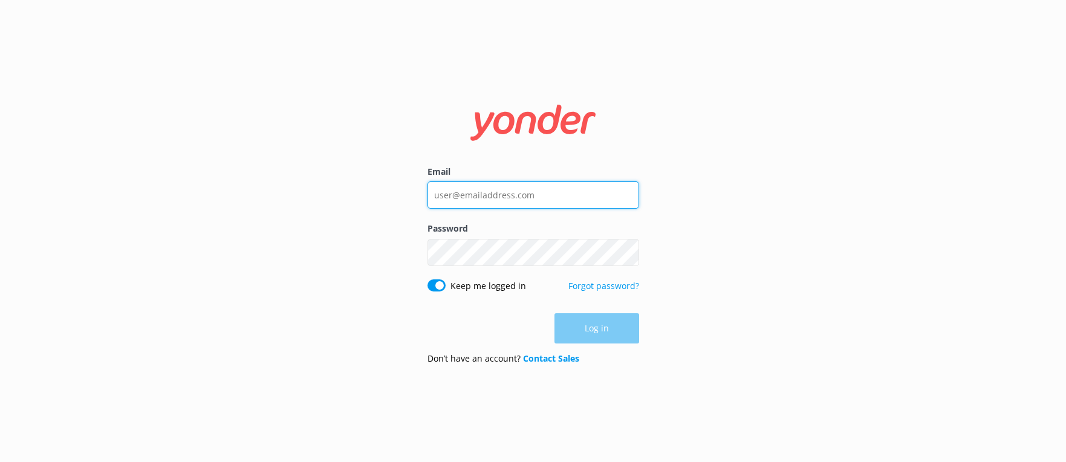
click at [504, 201] on input "Email" at bounding box center [534, 194] width 212 height 27
type input "[EMAIL_ADDRESS][DOMAIN_NAME]"
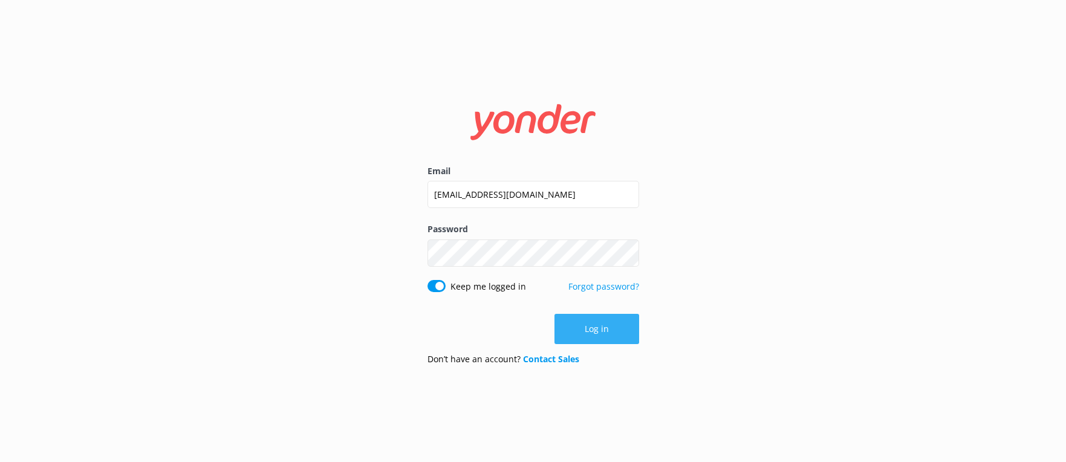
click at [597, 326] on button "Log in" at bounding box center [597, 329] width 85 height 30
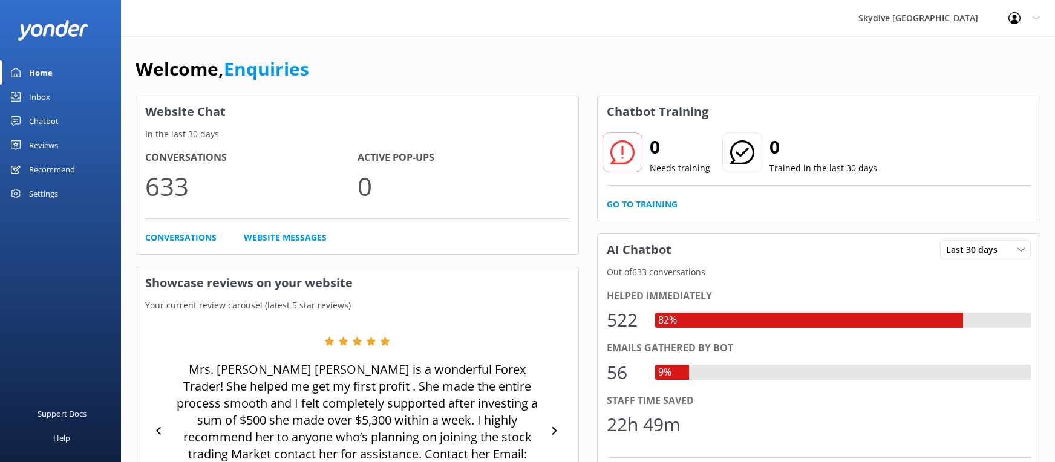
click at [41, 117] on div "Chatbot" at bounding box center [44, 121] width 30 height 24
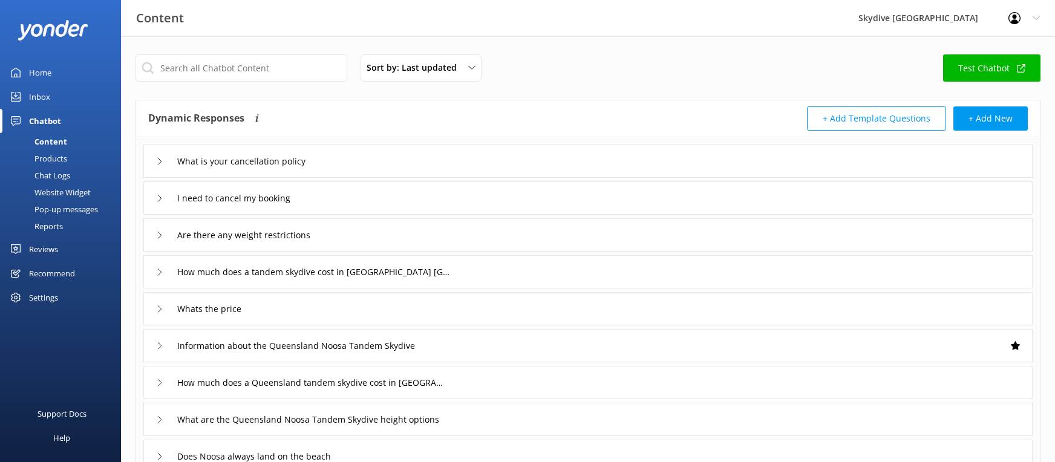
click at [53, 99] on link "Inbox" at bounding box center [60, 97] width 121 height 24
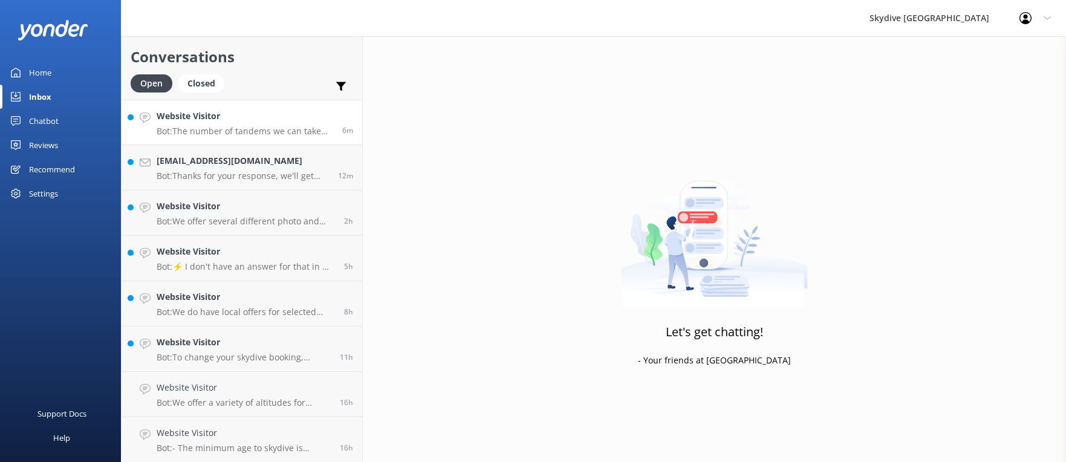
click at [272, 126] on p "Bot: The number of tandems we can take on a plane can vary depending on the loc…" at bounding box center [245, 131] width 177 height 11
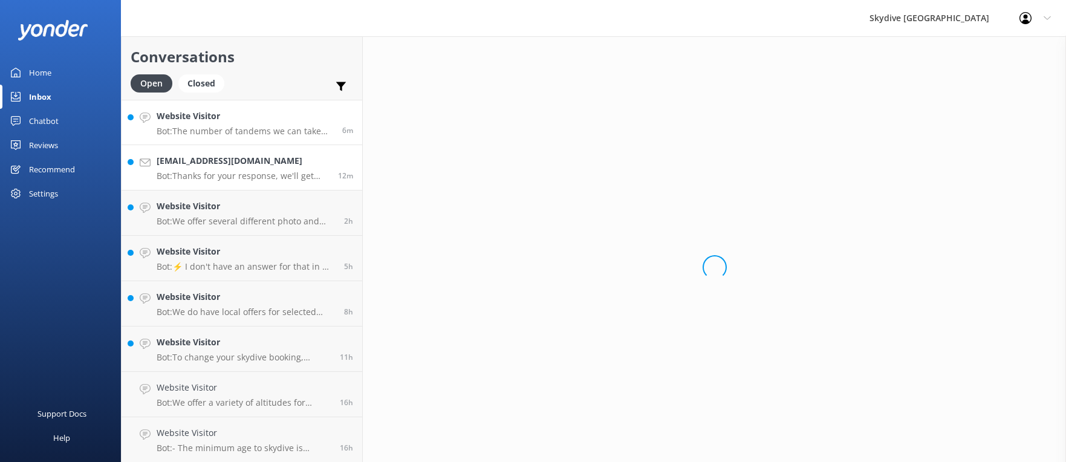
click at [255, 173] on p "Bot: Thanks for your response, we'll get back to you as soon as we can during o…" at bounding box center [243, 176] width 172 height 11
click at [247, 207] on h4 "Website Visitor" at bounding box center [246, 206] width 178 height 13
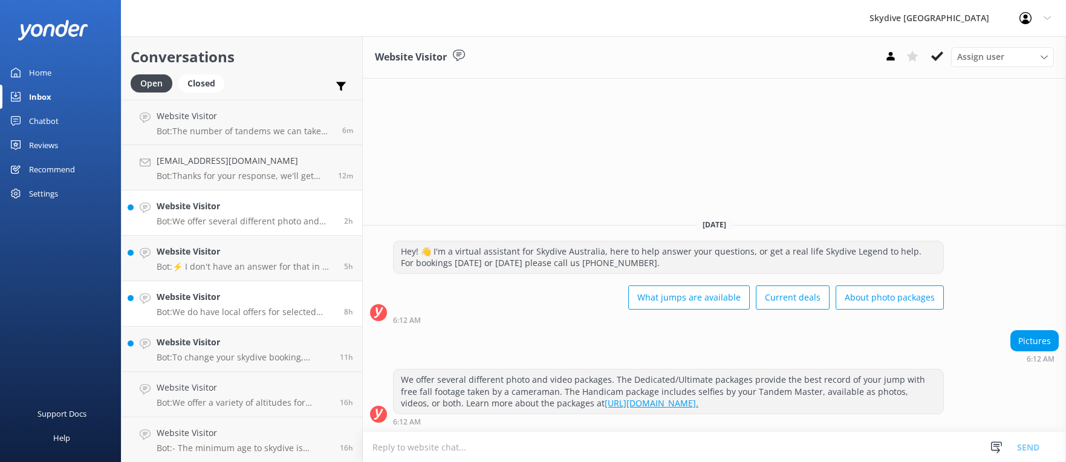
click at [232, 311] on p "Bot: We do have local offers for selected locations. Please check out our curre…" at bounding box center [246, 312] width 178 height 11
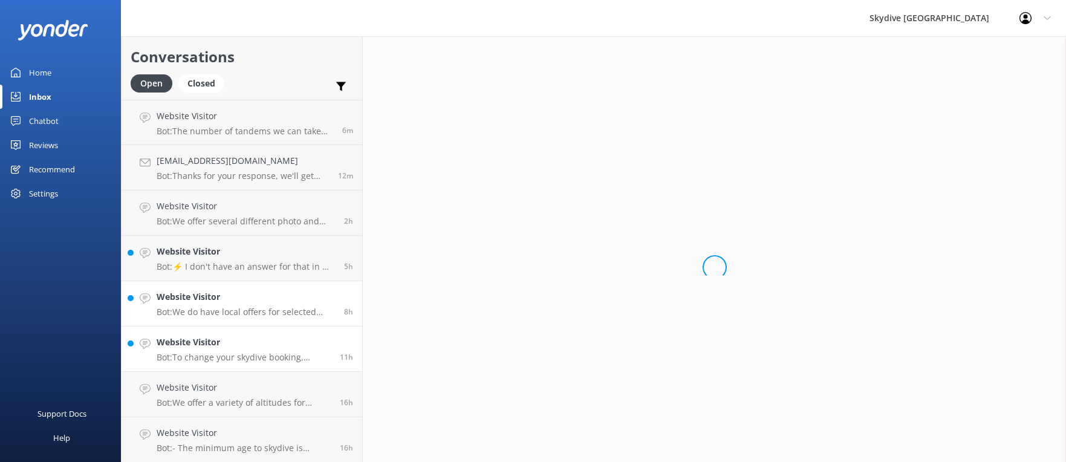
click at [221, 343] on h4 "Website Visitor" at bounding box center [244, 342] width 174 height 13
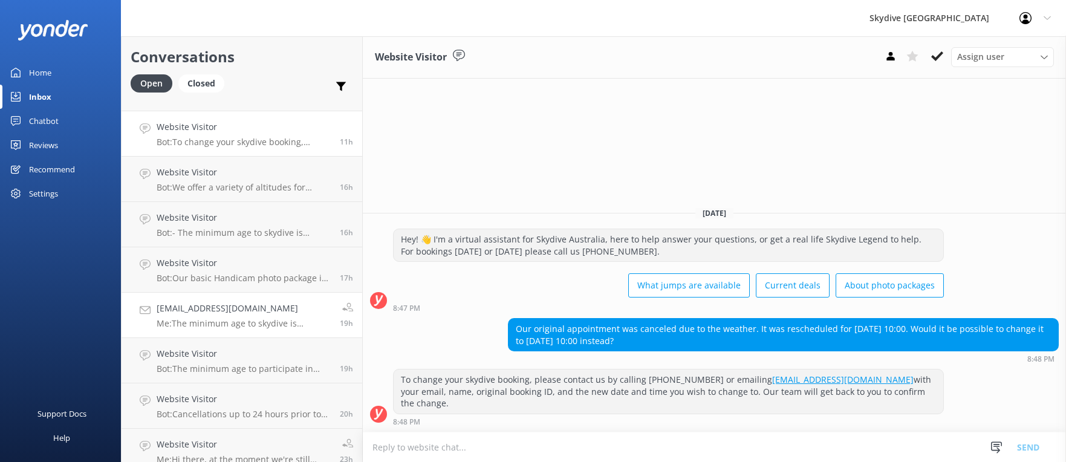
scroll to position [64, 0]
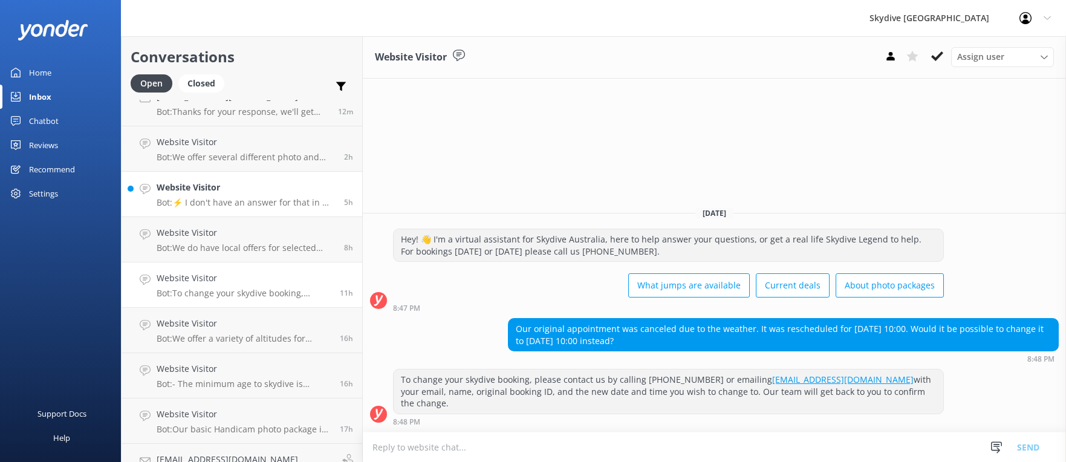
click at [239, 204] on p "Bot: ⚡ I don't have an answer for that in my knowledge base. Please try and rep…" at bounding box center [246, 202] width 178 height 11
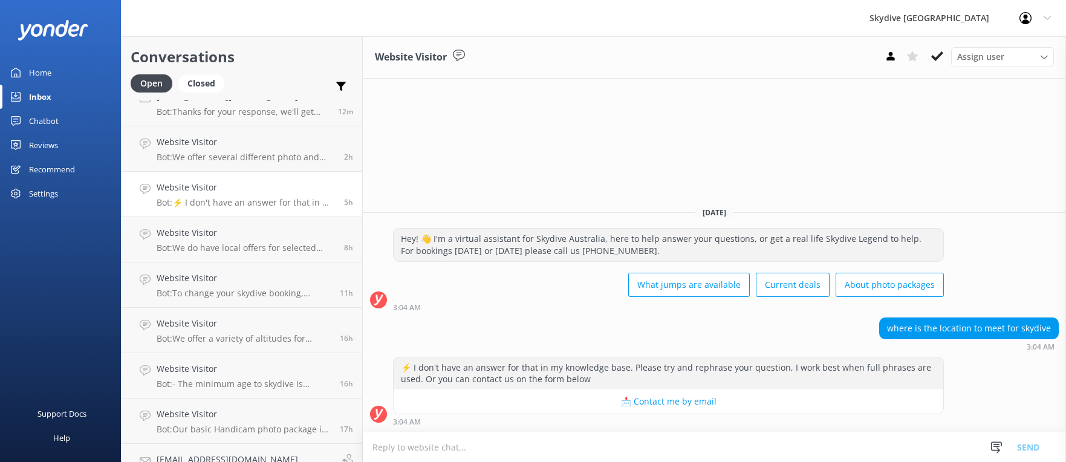
click at [682, 440] on textarea at bounding box center [714, 447] width 703 height 30
type textarea "h"
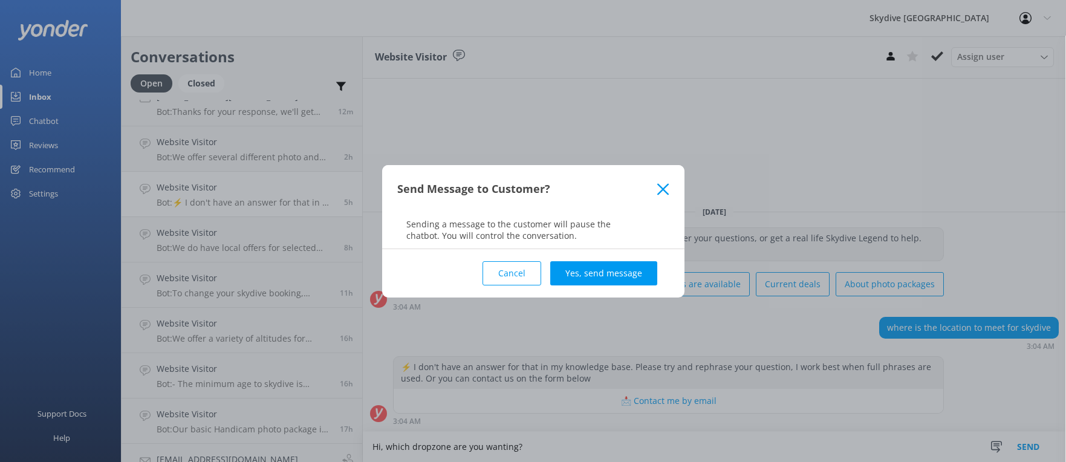
type textarea "Hi, which dropzone are you wanting?"
click at [619, 270] on button "Yes, send message" at bounding box center [603, 273] width 107 height 24
